Goal: Task Accomplishment & Management: Use online tool/utility

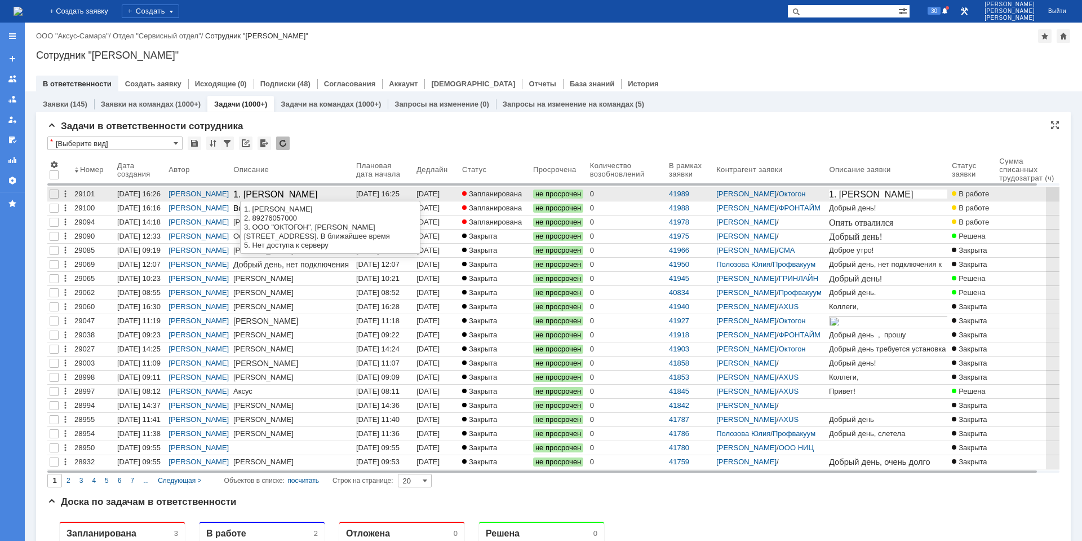
click at [340, 194] on div "1. [PERSON_NAME]" at bounding box center [292, 194] width 118 height 10
click at [384, 194] on div "[DATE] 16:25" at bounding box center [377, 193] width 43 height 8
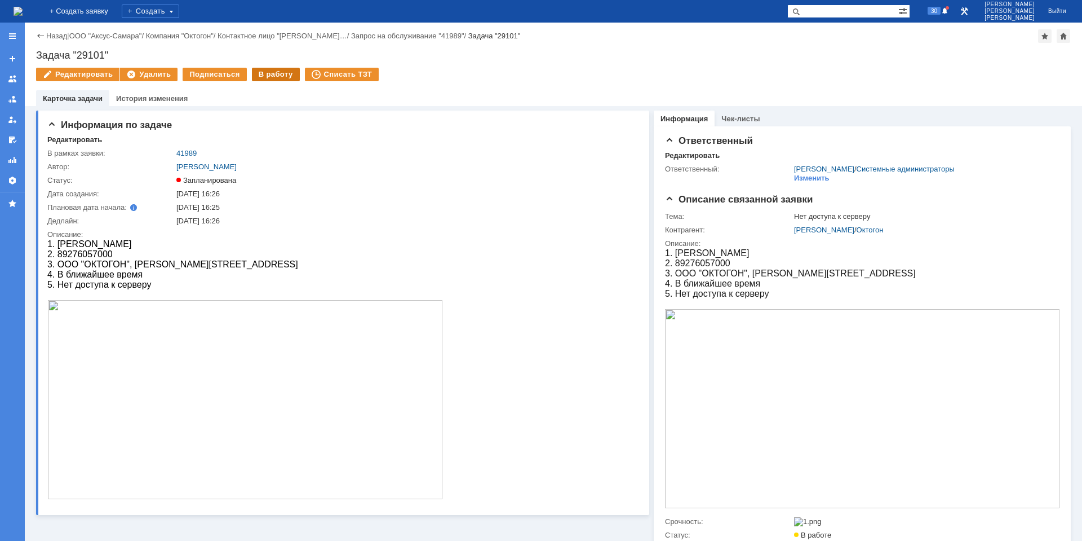
click at [260, 73] on div "В работу" at bounding box center [276, 75] width 48 height 14
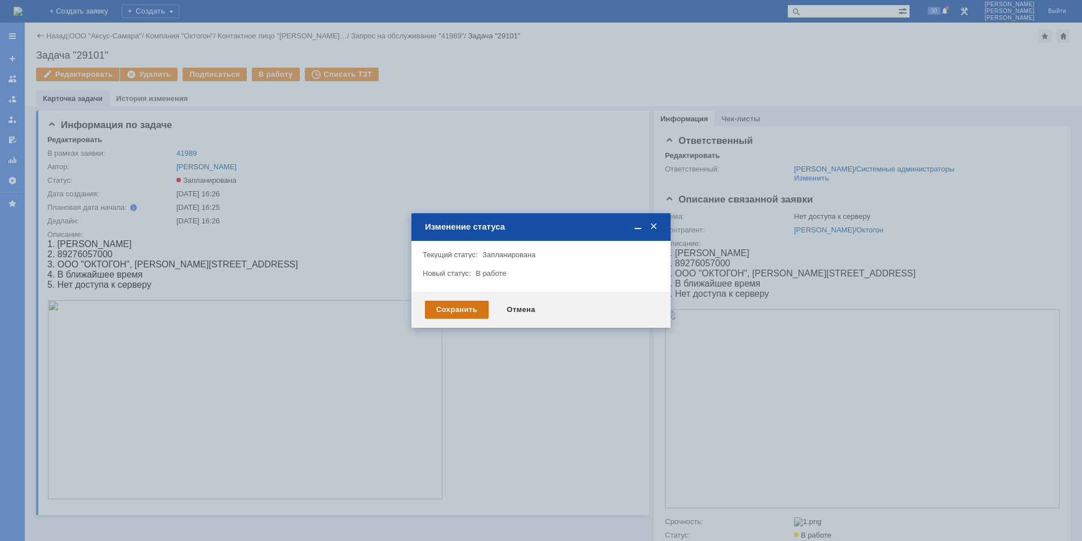
click at [458, 311] on div "Сохранить" at bounding box center [457, 309] width 64 height 18
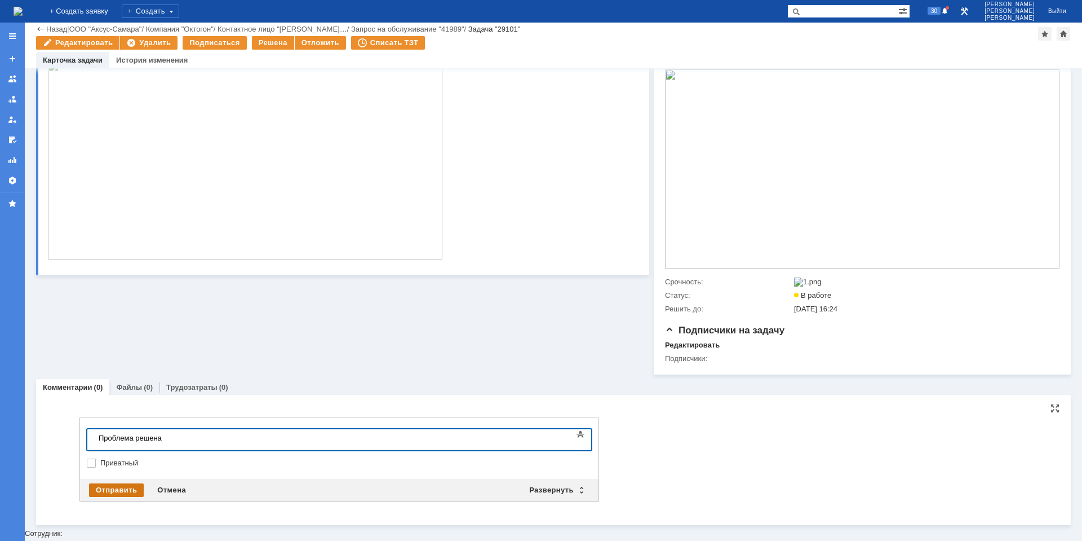
click at [121, 493] on div "Отправить" at bounding box center [116, 490] width 55 height 14
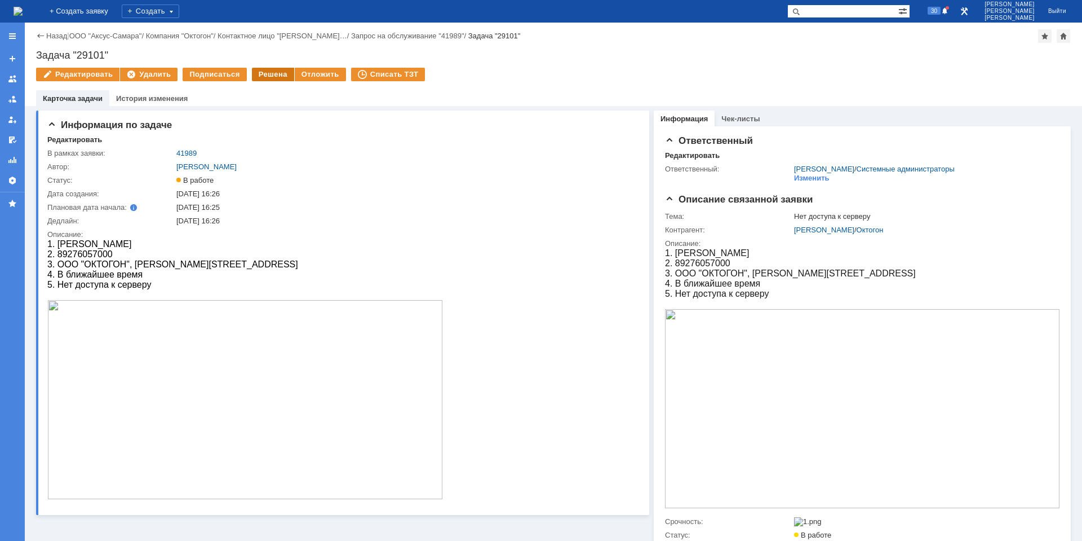
click at [264, 72] on div "Решена" at bounding box center [273, 75] width 42 height 14
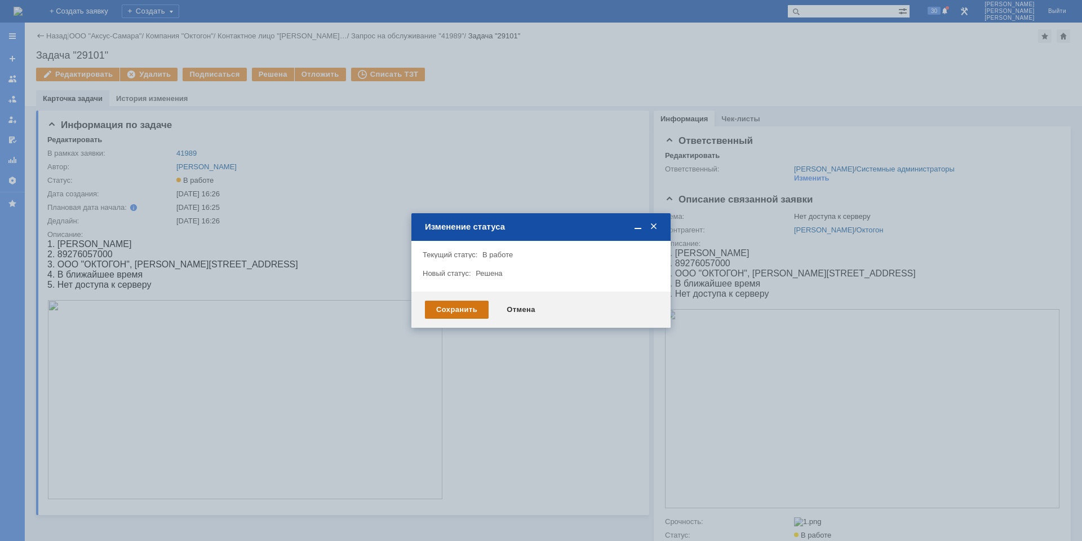
click at [484, 315] on div "Сохранить" at bounding box center [457, 309] width 64 height 18
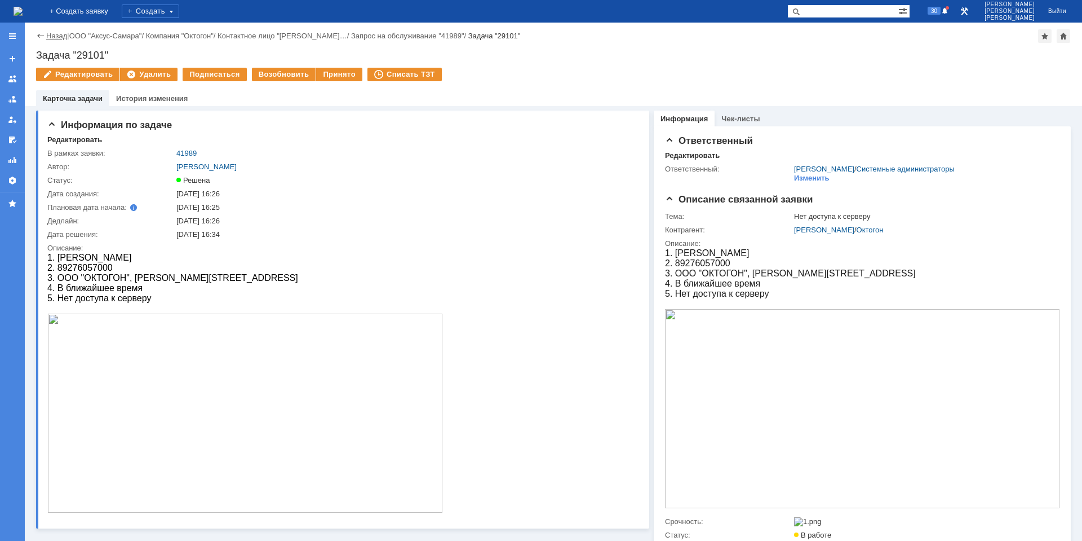
click at [54, 37] on link "Назад" at bounding box center [56, 36] width 21 height 8
